Goal: Find specific page/section: Find specific page/section

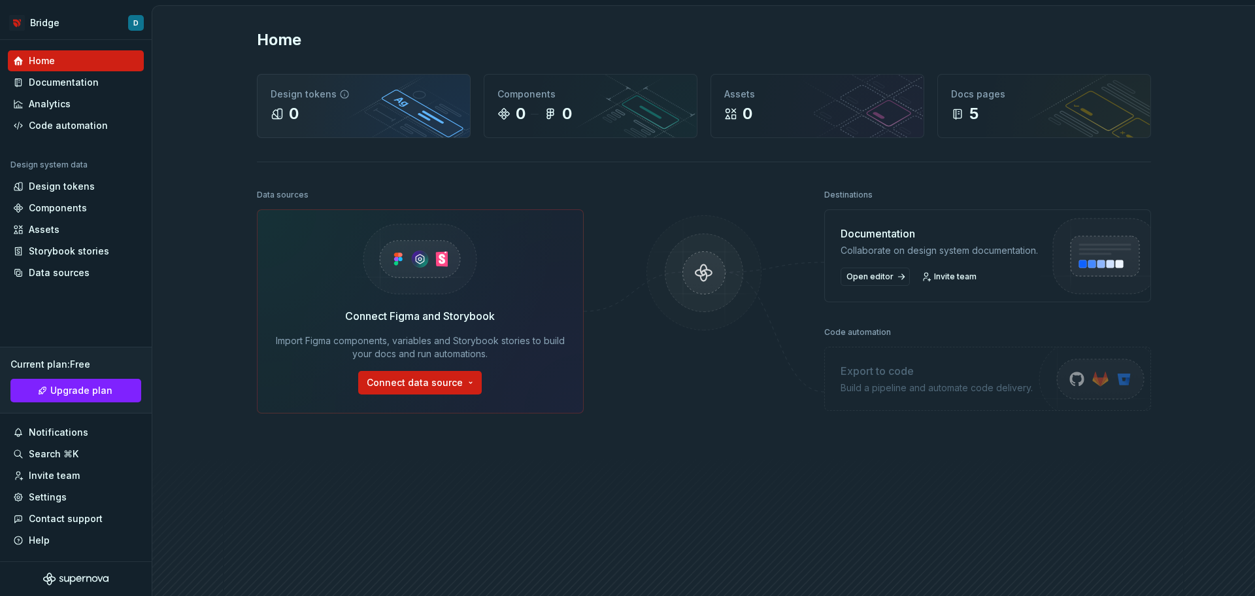
click at [341, 94] on icon at bounding box center [345, 94] width 8 height 8
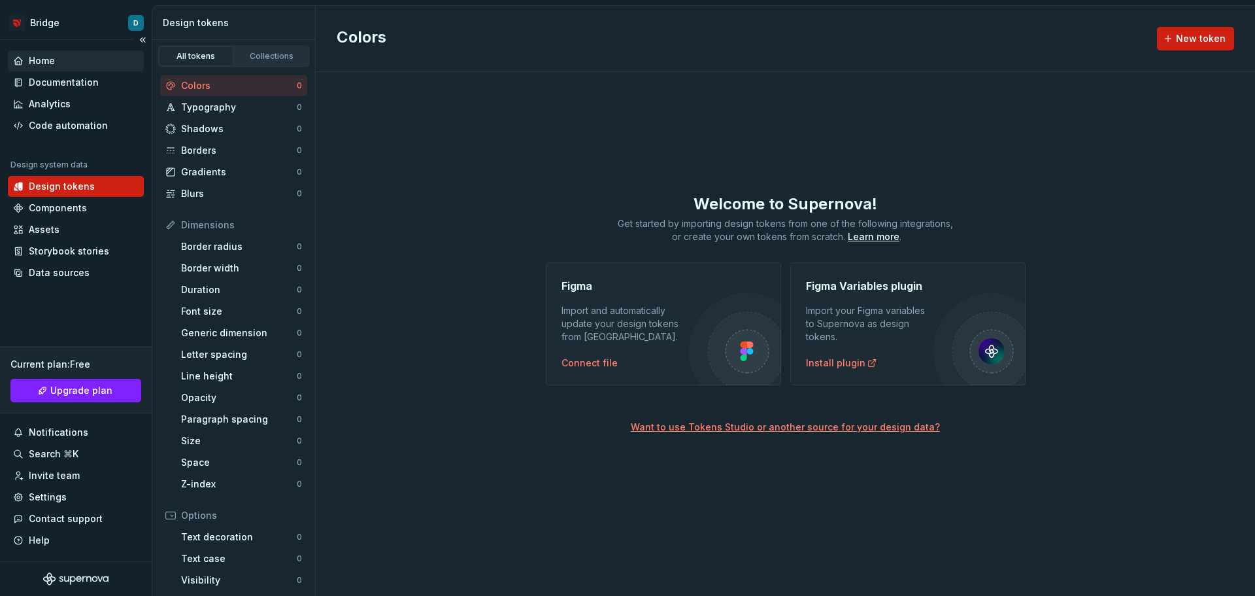
click at [61, 56] on div "Home" at bounding box center [76, 60] width 126 height 13
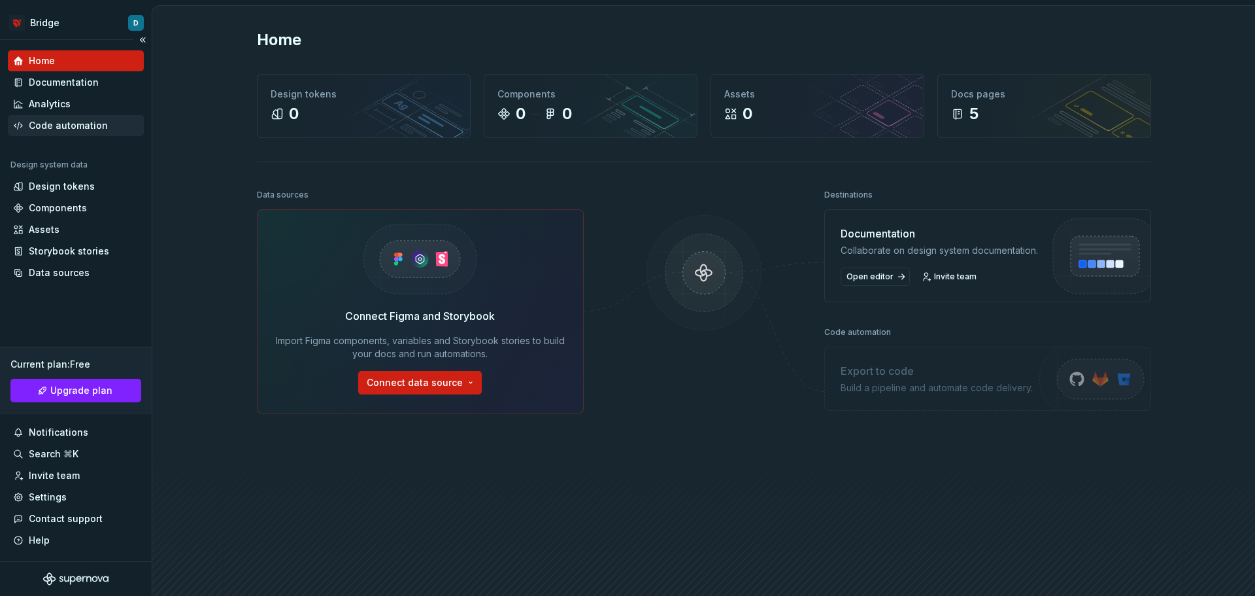
click at [55, 120] on div "Code automation" at bounding box center [68, 125] width 79 height 13
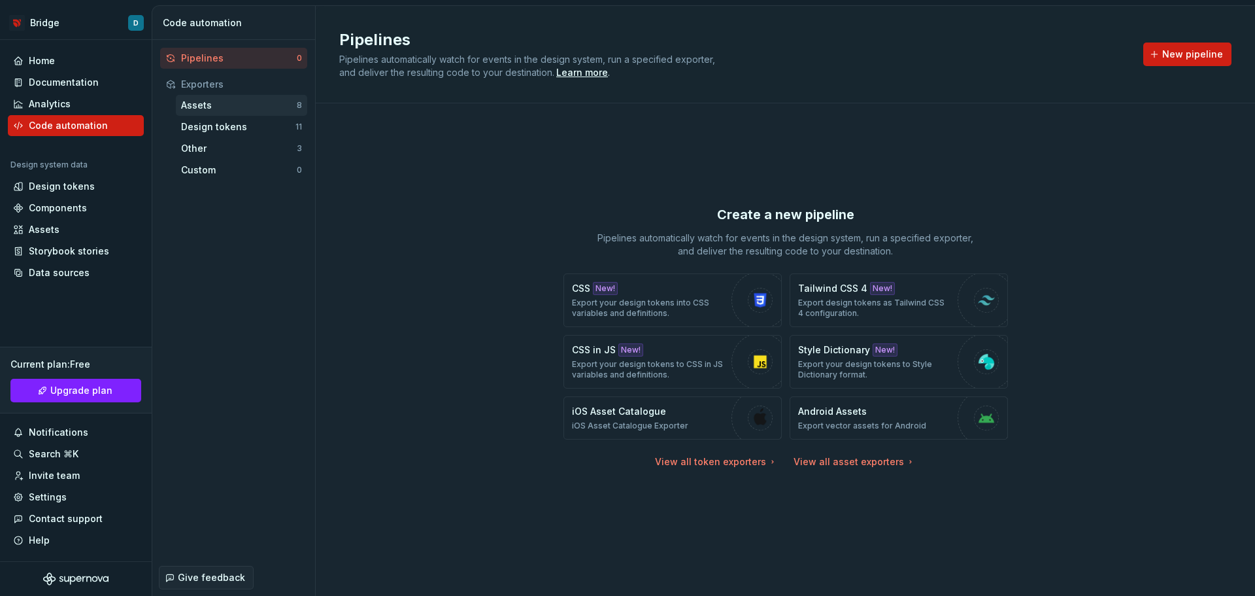
click at [252, 101] on div "Assets" at bounding box center [239, 105] width 116 height 13
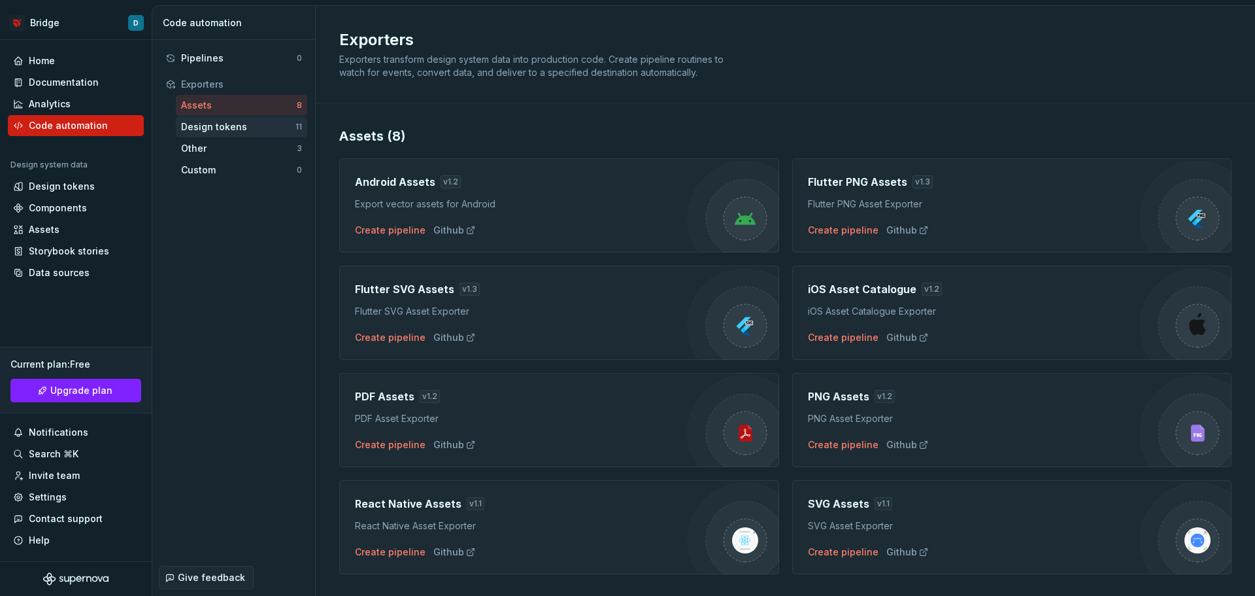
click at [218, 122] on div "Design tokens" at bounding box center [238, 126] width 114 height 13
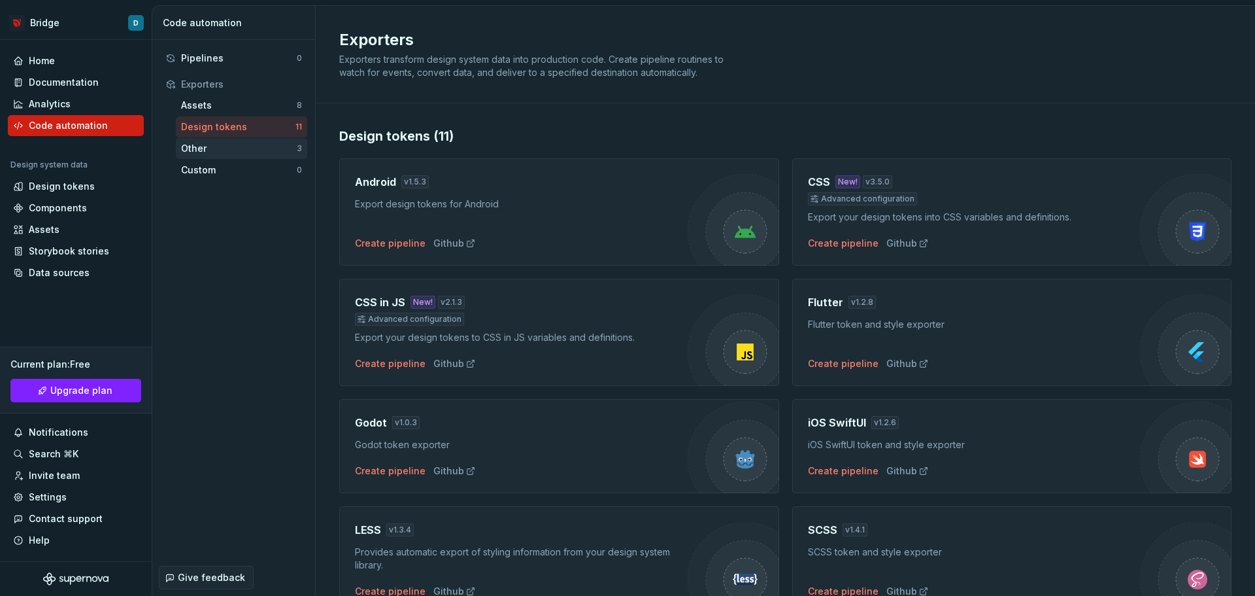
click at [229, 146] on div "Other" at bounding box center [239, 148] width 116 height 13
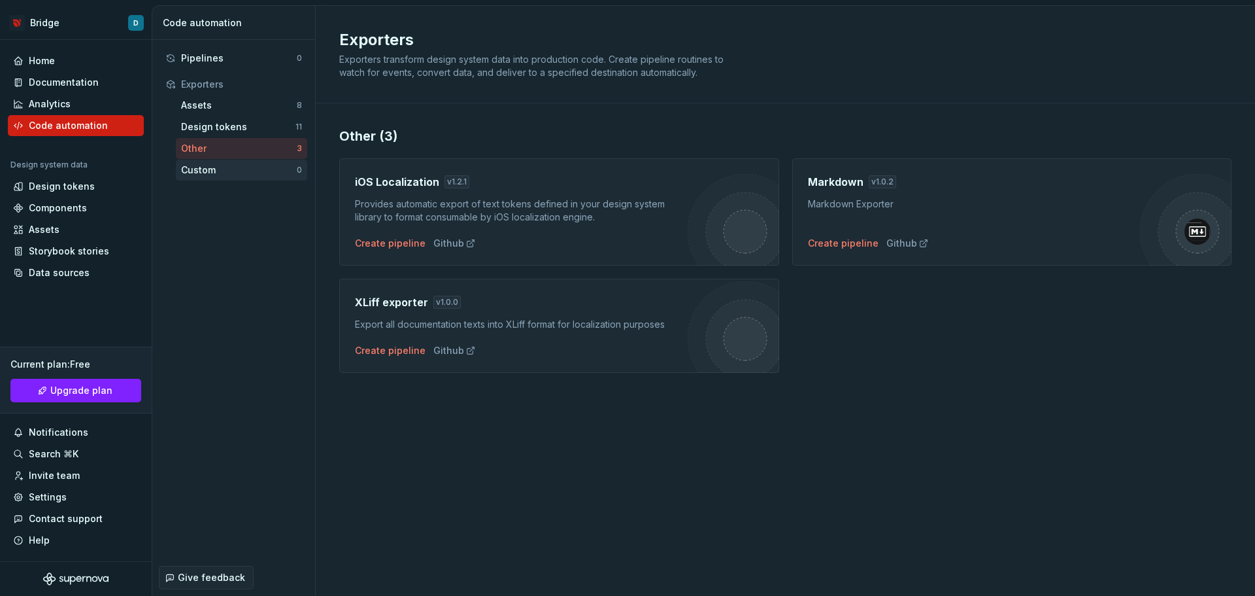
click at [222, 178] on div "Custom 0" at bounding box center [241, 169] width 131 height 21
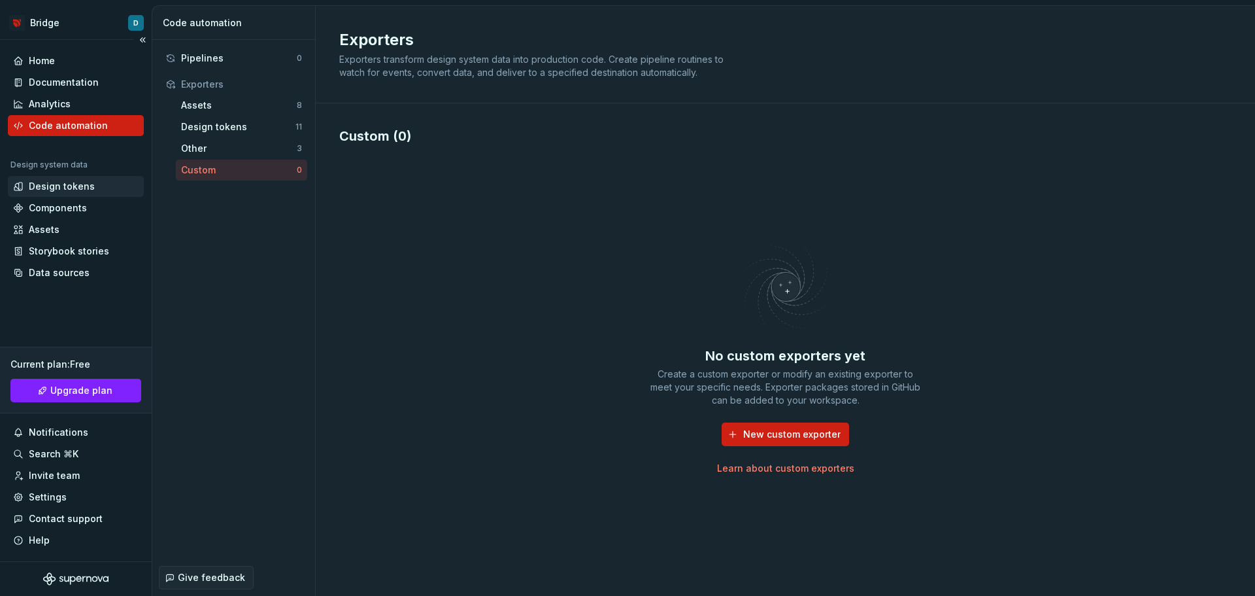
click at [61, 186] on div "Design tokens" at bounding box center [62, 186] width 66 height 13
